Goal: Task Accomplishment & Management: Manage account settings

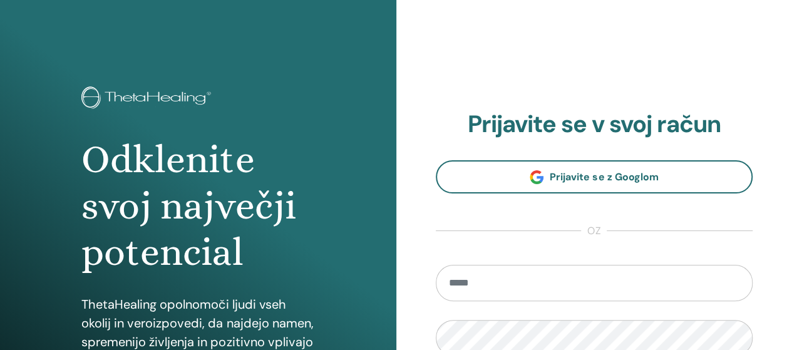
click at [519, 279] on input "email" at bounding box center [595, 283] width 318 height 36
type input "**********"
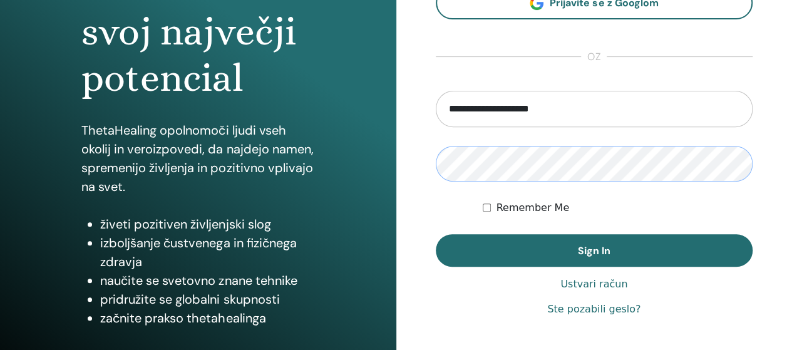
scroll to position [188, 0]
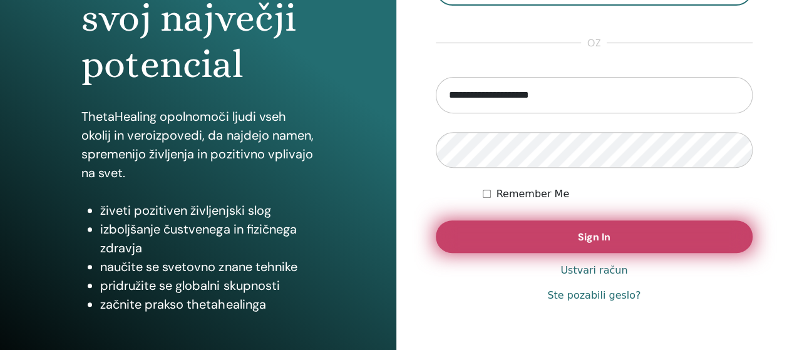
click at [572, 235] on button "Sign In" at bounding box center [595, 236] width 318 height 33
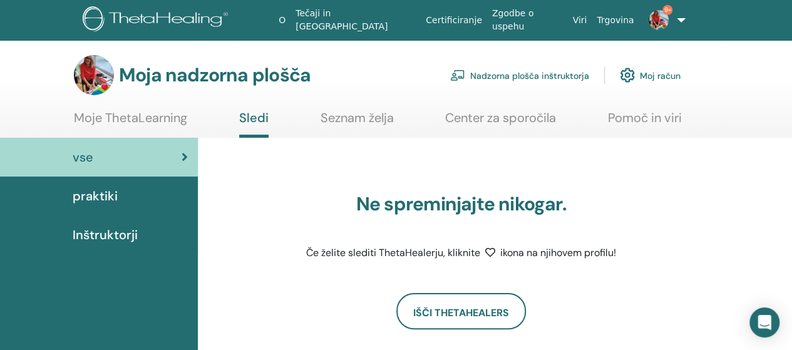
click at [510, 78] on font "Nadzorna plošča inštruktorja" at bounding box center [529, 75] width 119 height 11
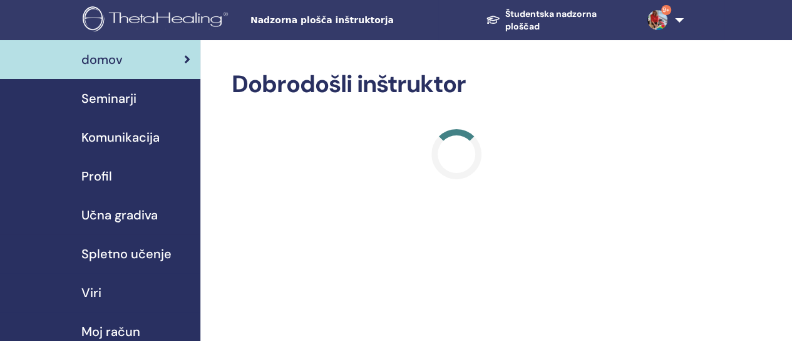
click at [113, 100] on font "Seminarji" at bounding box center [108, 98] width 55 height 16
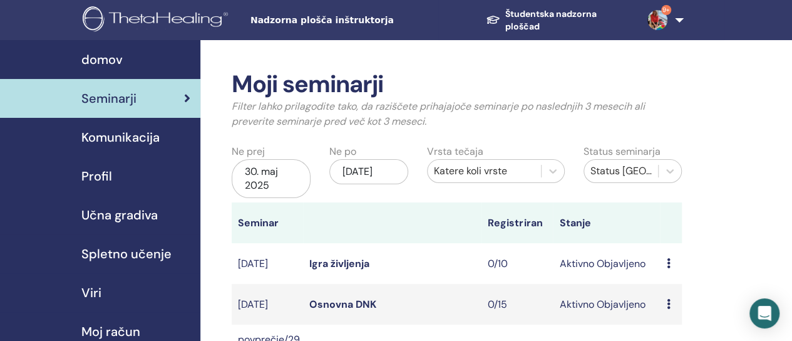
scroll to position [313, 0]
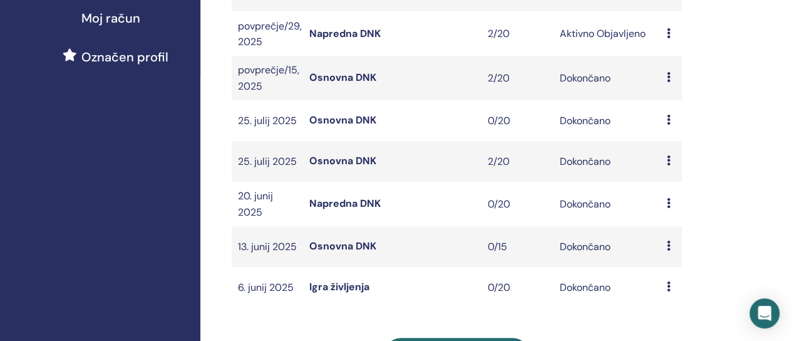
click at [346, 40] on font "Napredna DNK" at bounding box center [344, 33] width 71 height 13
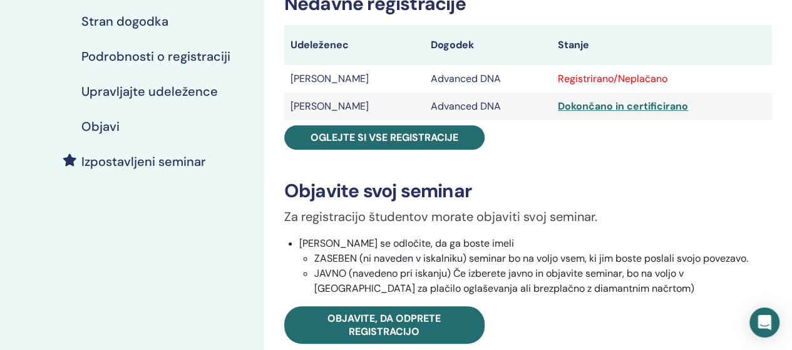
scroll to position [251, 0]
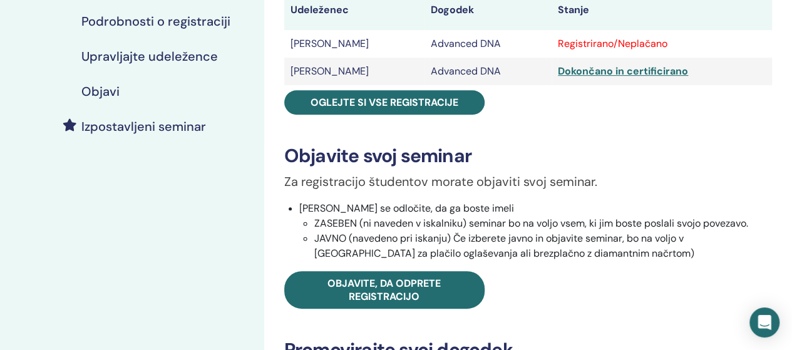
click at [188, 57] on h4 "Upravljajte udeležence" at bounding box center [149, 56] width 137 height 15
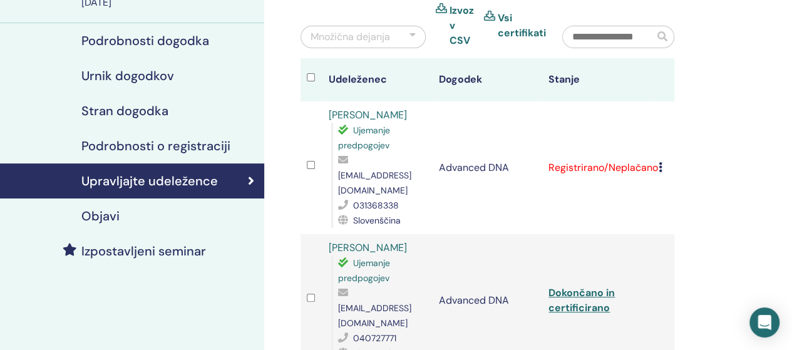
scroll to position [125, 0]
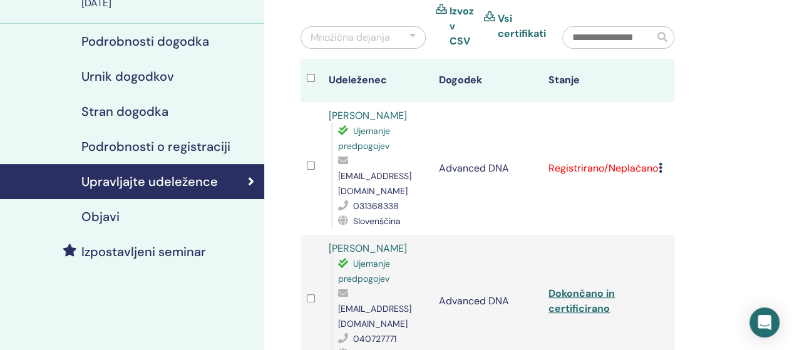
click at [660, 163] on icon at bounding box center [661, 168] width 4 height 10
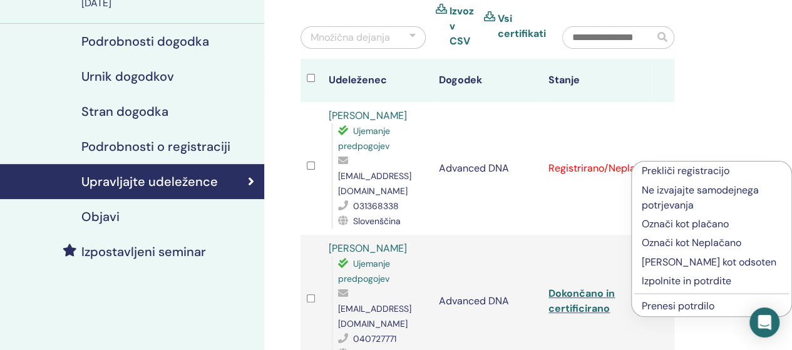
click at [673, 280] on p "Izpolnite in potrdite" at bounding box center [712, 281] width 140 height 15
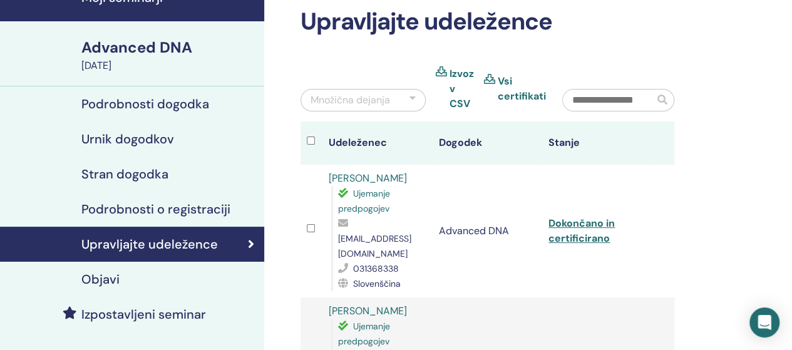
scroll to position [63, 0]
click at [586, 217] on link "Dokončano in certificirano" at bounding box center [582, 231] width 66 height 28
